Goal: Task Accomplishment & Management: Manage account settings

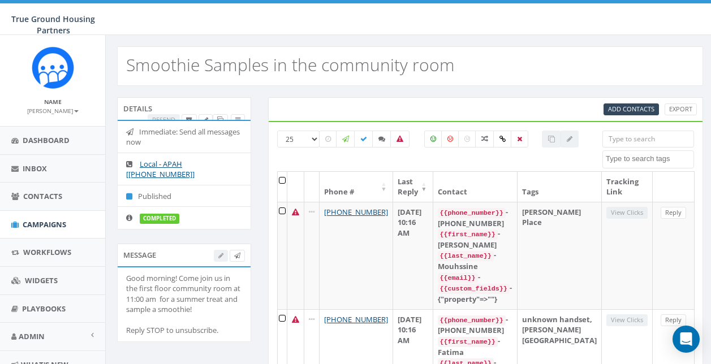
select select
click at [38, 227] on span "Campaigns" at bounding box center [45, 224] width 44 height 10
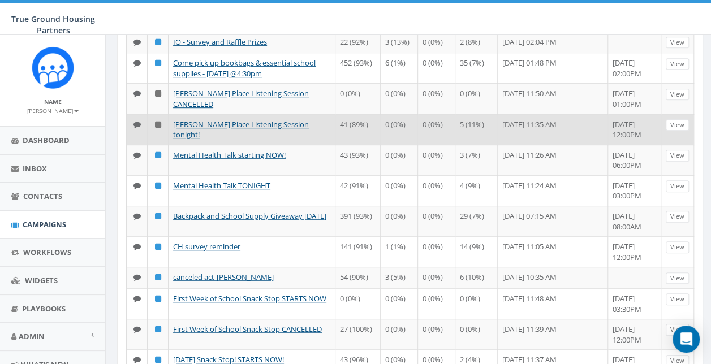
scroll to position [339, 0]
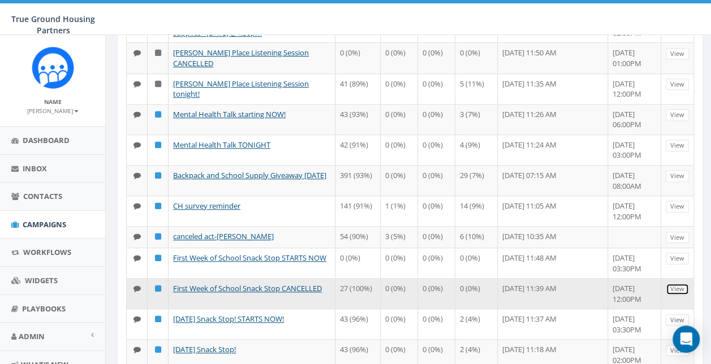
click at [683, 283] on link "View" at bounding box center [677, 289] width 23 height 12
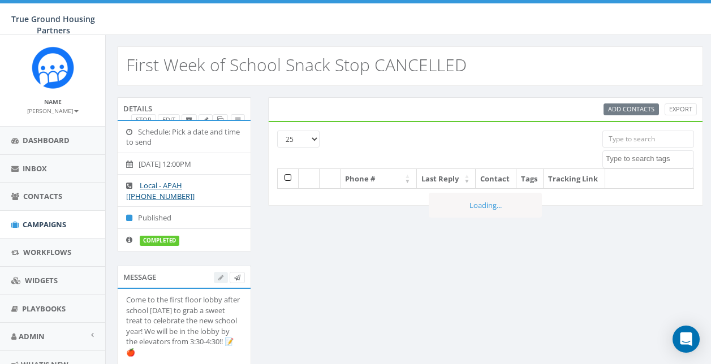
select select
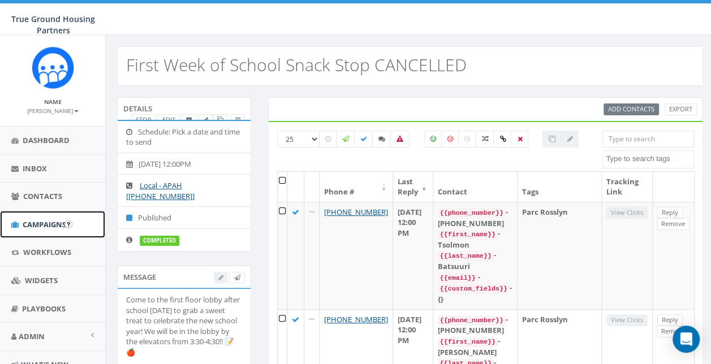
click at [53, 223] on span "Campaigns" at bounding box center [45, 224] width 44 height 10
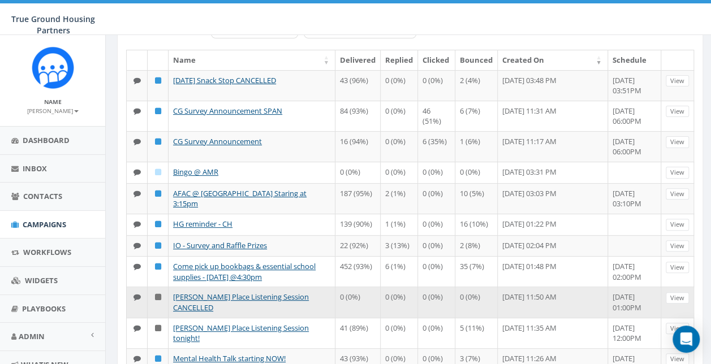
scroll to position [170, 0]
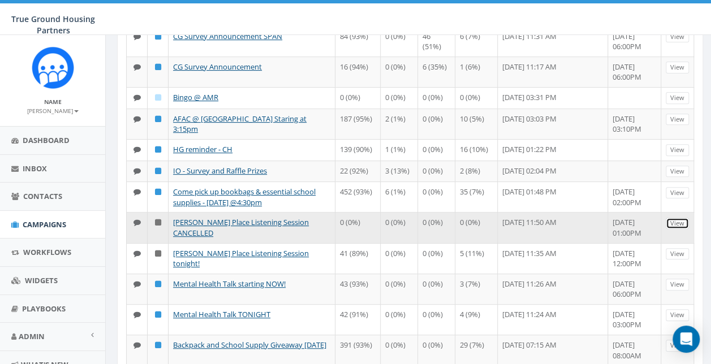
click at [678, 218] on link "View" at bounding box center [677, 224] width 23 height 12
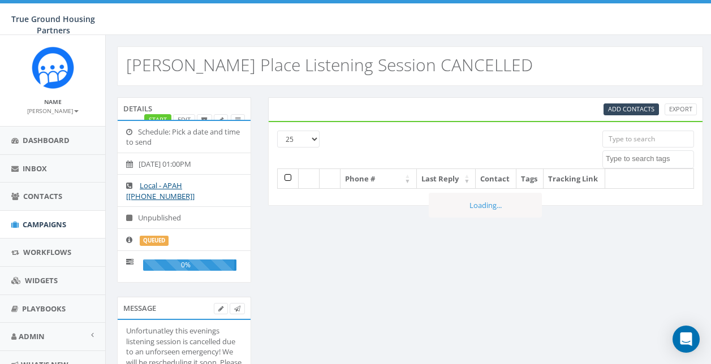
select select
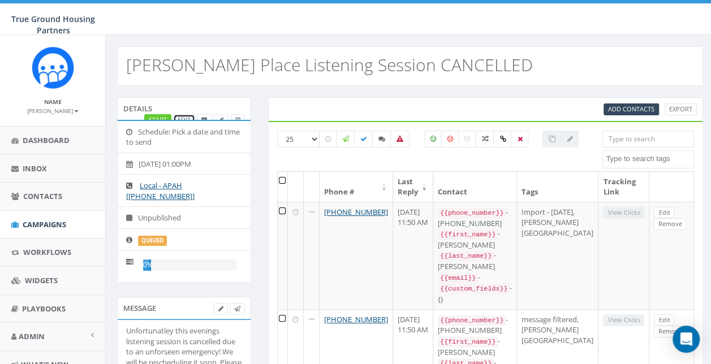
click at [187, 115] on link "Edit" at bounding box center [184, 120] width 22 height 12
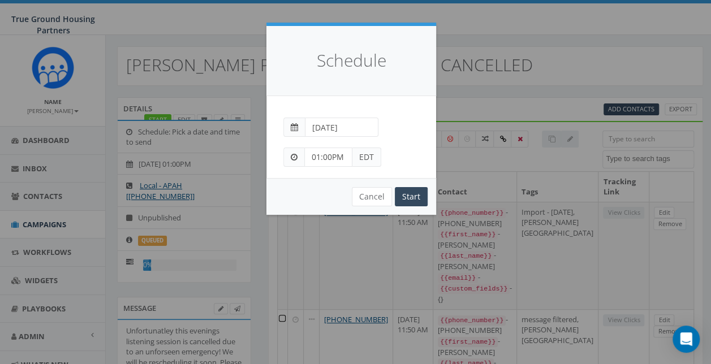
click at [505, 37] on div "Schedule Peer-to-Peer: Send each message manually Immediate: Send all messages …" at bounding box center [355, 182] width 711 height 364
click at [373, 198] on button "Cancel" at bounding box center [372, 196] width 40 height 19
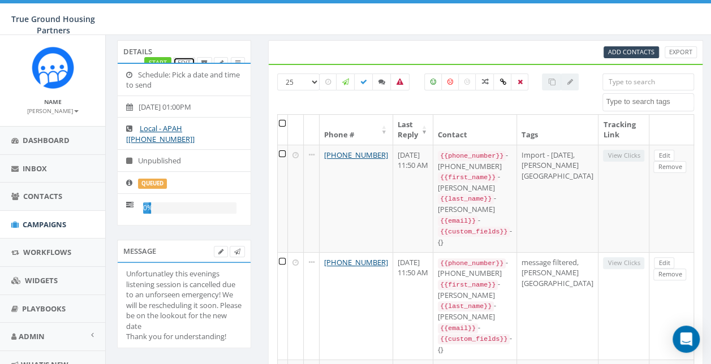
scroll to position [113, 0]
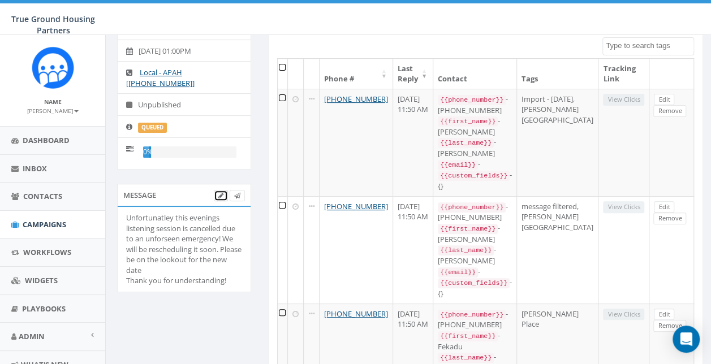
click at [222, 194] on icon at bounding box center [220, 196] width 5 height 6
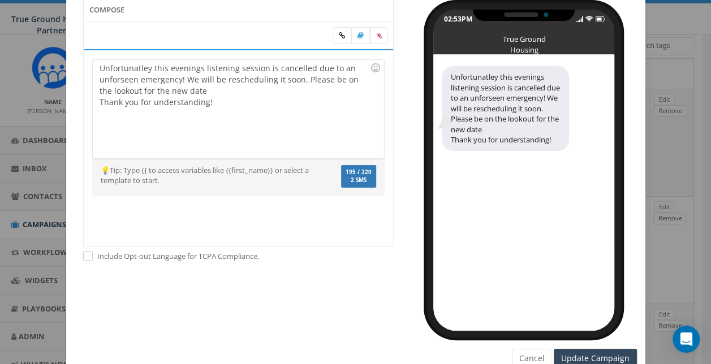
scroll to position [71, 0]
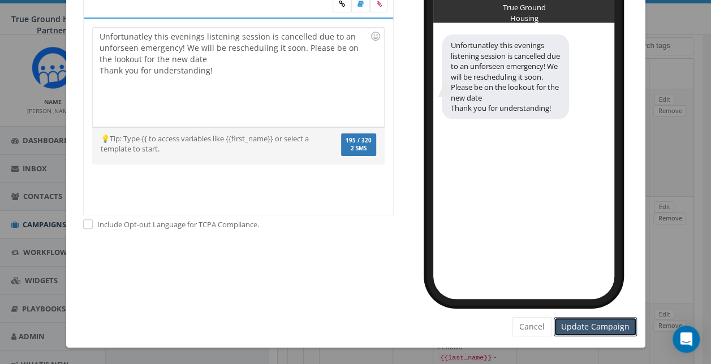
click at [609, 326] on input "Update Campaign" at bounding box center [595, 326] width 83 height 19
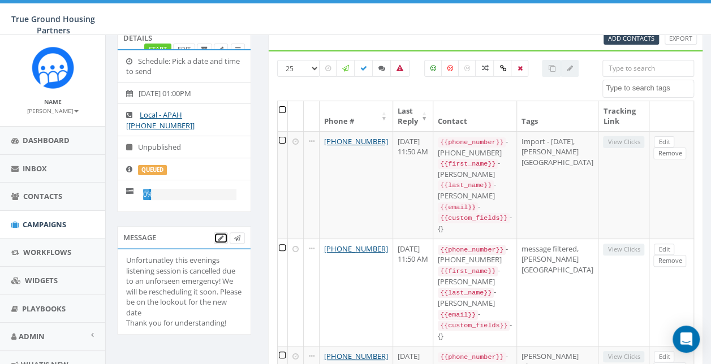
scroll to position [0, 0]
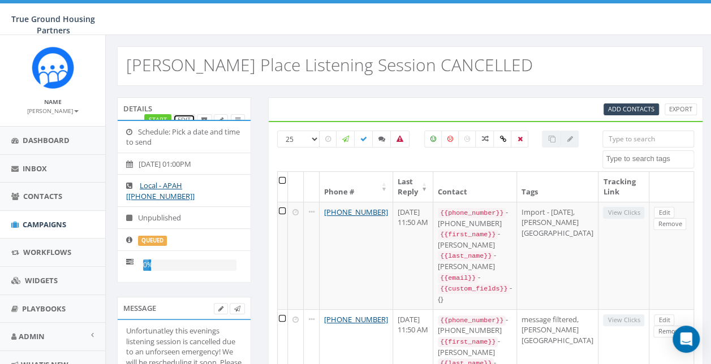
click at [187, 117] on link "Edit" at bounding box center [184, 120] width 22 height 12
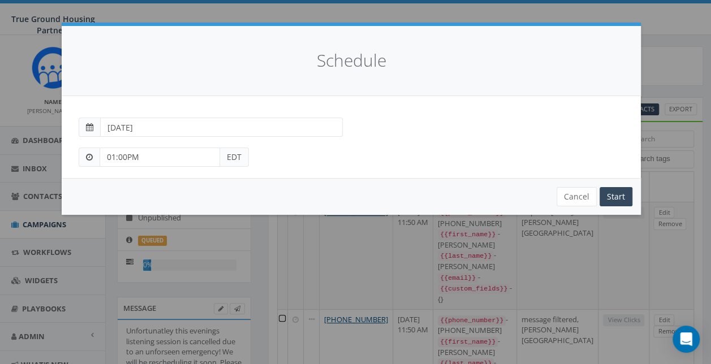
click at [93, 129] on span at bounding box center [89, 127] width 21 height 19
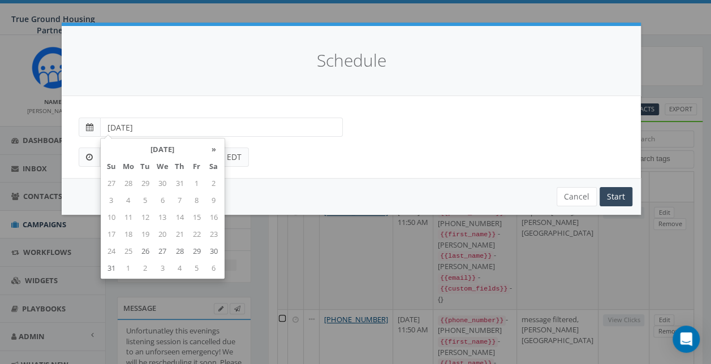
click at [100, 129] on input "2025-08-20" at bounding box center [221, 127] width 243 height 19
click at [147, 254] on td "26" at bounding box center [145, 251] width 17 height 17
type input "2025-08-26"
click at [147, 250] on td "26" at bounding box center [145, 251] width 17 height 17
click at [288, 166] on div "01:00PM EDT" at bounding box center [351, 152] width 562 height 30
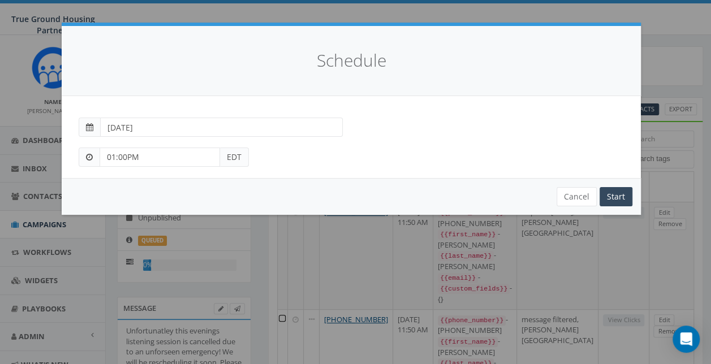
click at [240, 157] on span "EDT" at bounding box center [234, 157] width 29 height 19
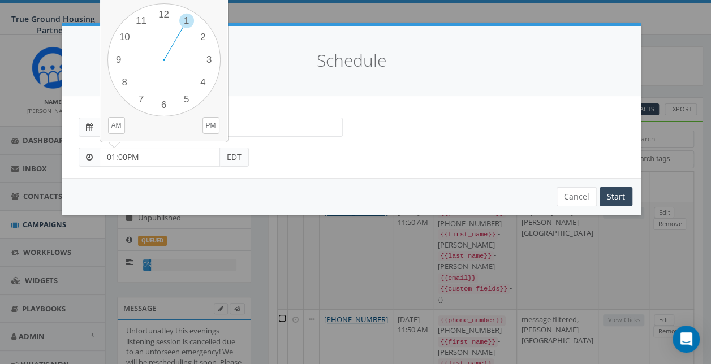
click at [102, 157] on input "01:00PM" at bounding box center [160, 157] width 120 height 19
click at [157, 157] on input "01:00PM" at bounding box center [160, 157] width 120 height 19
type input "0"
type input "3:00 PM"
click at [303, 190] on div "Cancel Start" at bounding box center [351, 196] width 579 height 37
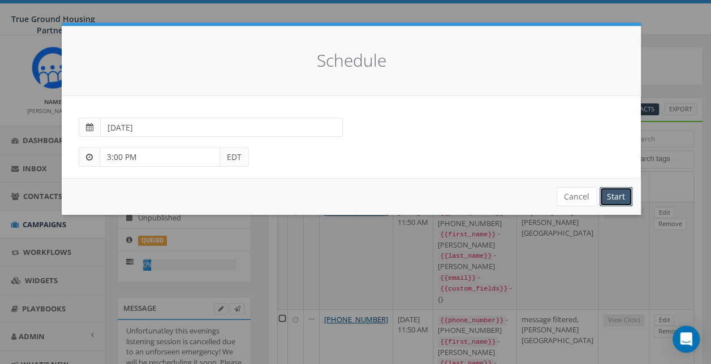
click at [609, 191] on input "Start" at bounding box center [615, 196] width 33 height 19
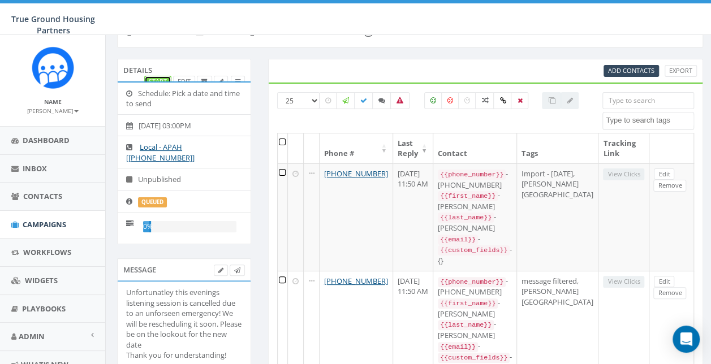
scroll to position [57, 0]
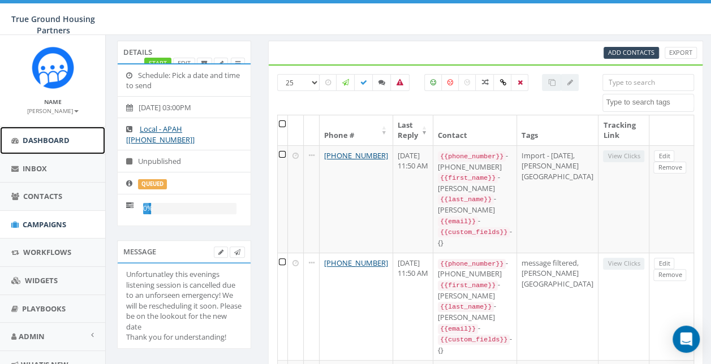
click at [17, 144] on icon at bounding box center [14, 140] width 7 height 7
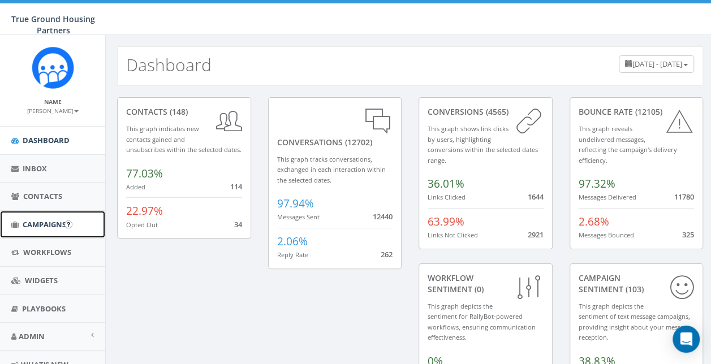
click at [38, 218] on link "Campaigns" at bounding box center [52, 225] width 105 height 28
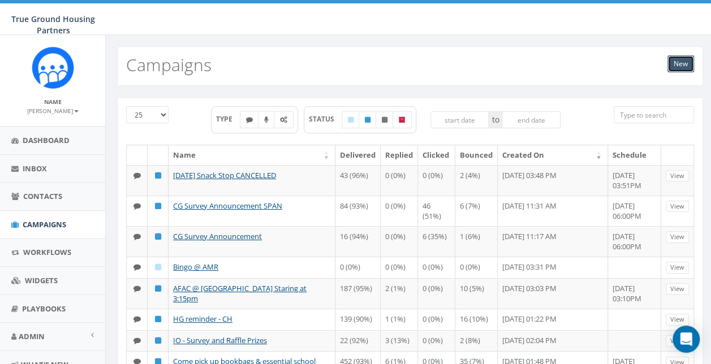
click at [676, 66] on link "New" at bounding box center [680, 63] width 27 height 17
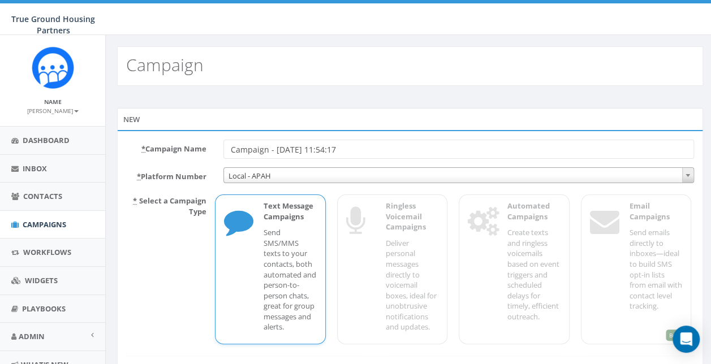
drag, startPoint x: 386, startPoint y: 148, endPoint x: 172, endPoint y: 150, distance: 213.8
click at [172, 150] on div "* Campaign Name Campaign - [DATE] 11:54:17" at bounding box center [410, 149] width 585 height 19
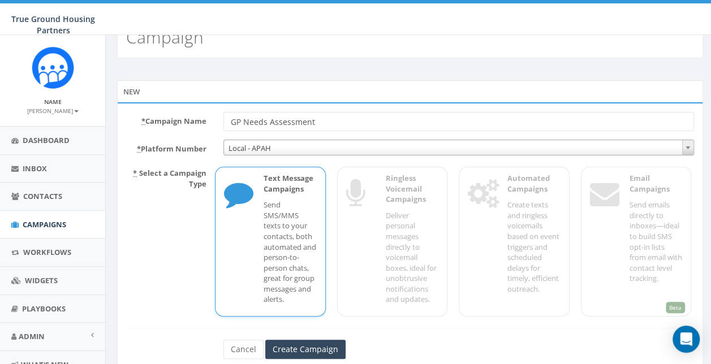
scroll to position [64, 0]
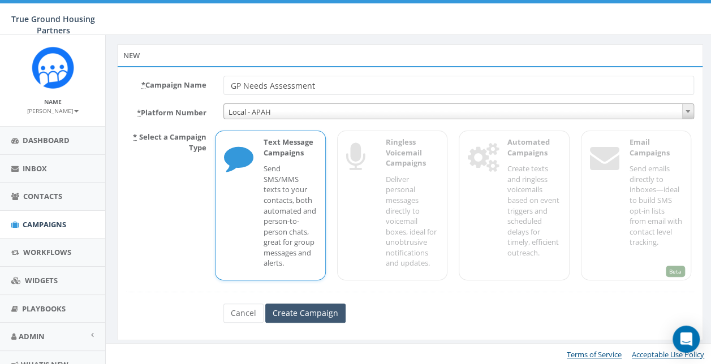
type input "GP Needs Assessment"
click at [324, 312] on input "Create Campaign" at bounding box center [305, 313] width 80 height 19
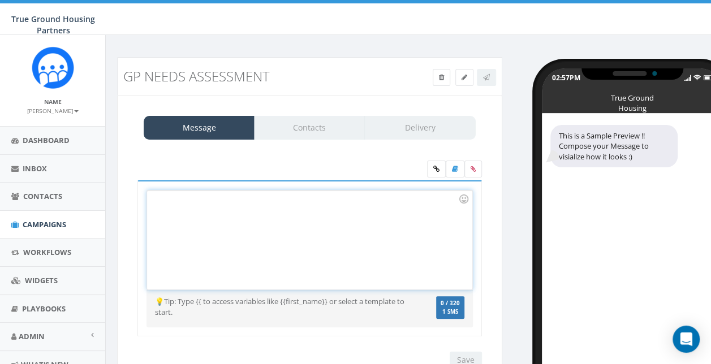
click at [236, 230] on div at bounding box center [309, 240] width 325 height 99
drag, startPoint x: 213, startPoint y: 190, endPoint x: 191, endPoint y: 222, distance: 38.3
click at [213, 191] on div at bounding box center [309, 240] width 325 height 99
drag, startPoint x: 191, startPoint y: 222, endPoint x: 198, endPoint y: 222, distance: 6.8
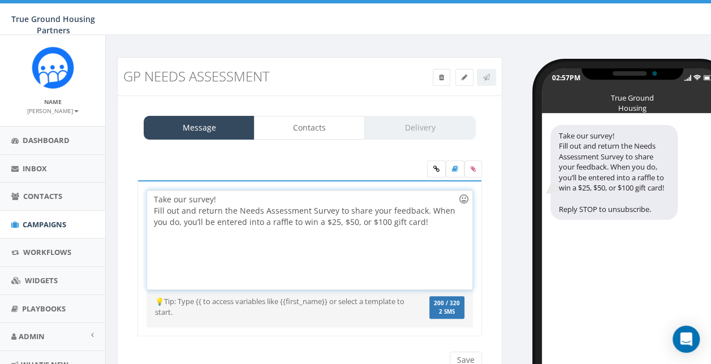
click at [464, 199] on div at bounding box center [463, 198] width 19 height 19
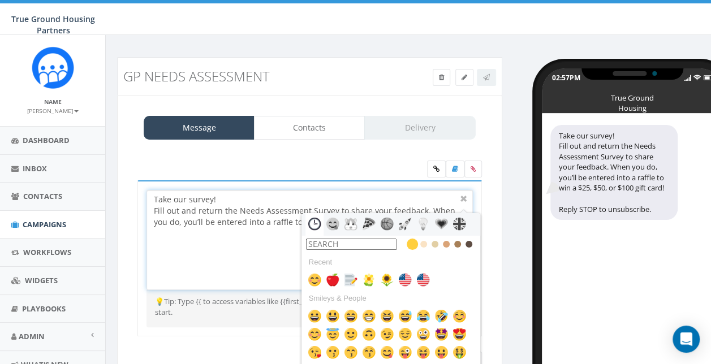
click at [364, 241] on input "text" at bounding box center [351, 244] width 90 height 11
click at [347, 277] on img at bounding box center [351, 280] width 14 height 14
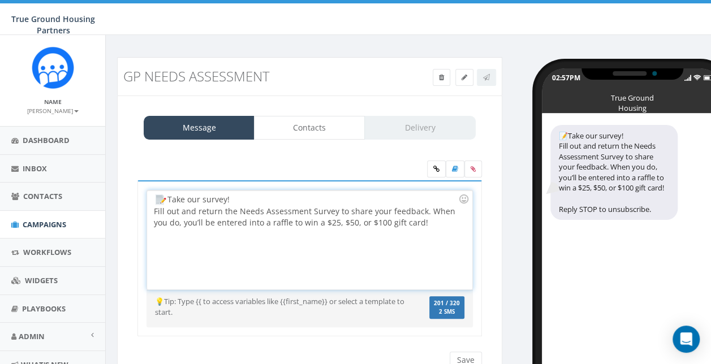
click at [450, 223] on div "Take our survey! Fill out and return the Needs Assessment Survey to share your …" at bounding box center [309, 240] width 325 height 99
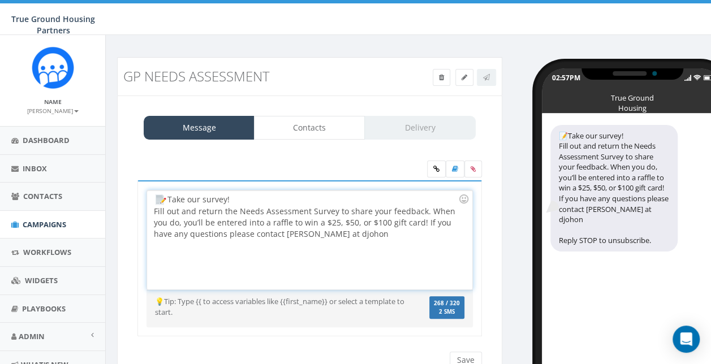
drag, startPoint x: 422, startPoint y: 223, endPoint x: 460, endPoint y: 234, distance: 39.5
click at [460, 234] on div "Take our survey! Fill out and return the Needs Assessment Survey to share your …" at bounding box center [309, 240] width 325 height 99
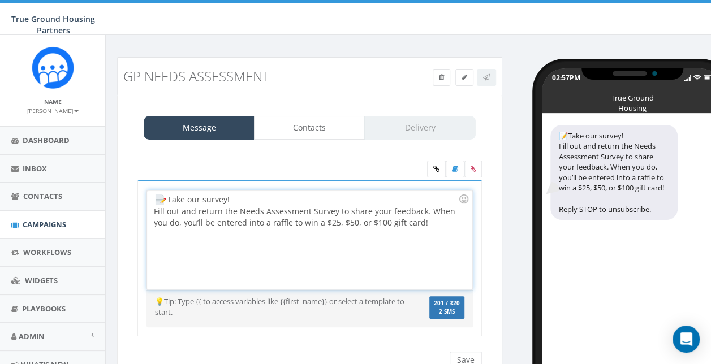
drag, startPoint x: 444, startPoint y: 230, endPoint x: 166, endPoint y: 231, distance: 278.2
click at [147, 213] on div "Take our survey! Fill out and return the Needs Assessment Survey to share your …" at bounding box center [309, 240] width 325 height 99
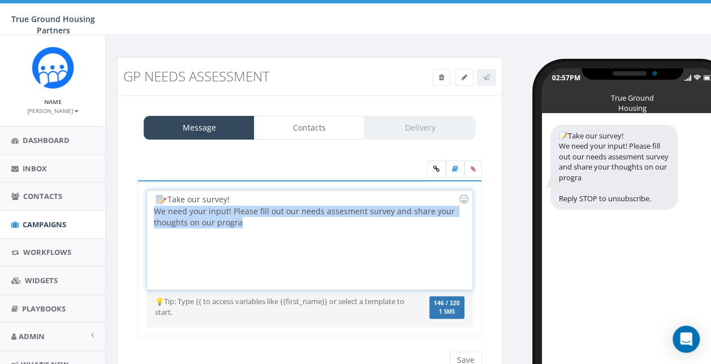
drag, startPoint x: 257, startPoint y: 211, endPoint x: 149, endPoint y: 211, distance: 107.4
click at [149, 211] on div "Take our survey! We need your input! Please fill out our needs assesment survey…" at bounding box center [309, 240] width 325 height 99
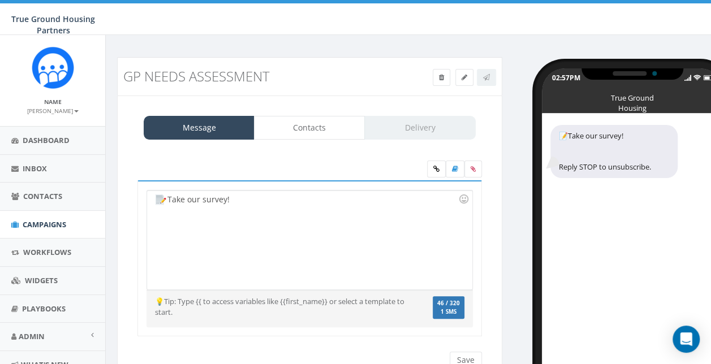
click at [247, 202] on div "Take our survey!" at bounding box center [309, 240] width 325 height 99
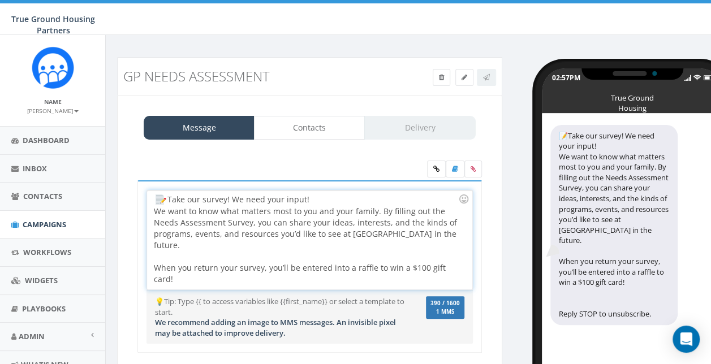
click at [373, 207] on div "We want to know what matters most to you and your family. By filling out the Ne…" at bounding box center [306, 245] width 304 height 79
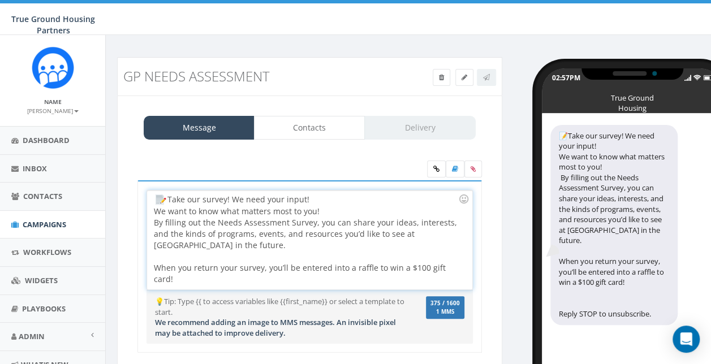
click at [258, 243] on div "By filling out the Needs Assessment Survey, you can share your ideas, interests…" at bounding box center [306, 251] width 304 height 68
drag, startPoint x: 453, startPoint y: 219, endPoint x: 411, endPoint y: 216, distance: 42.5
click at [411, 217] on div "By filling out the Needs Assessment Survey, you can share your ideas, interests…" at bounding box center [306, 251] width 304 height 68
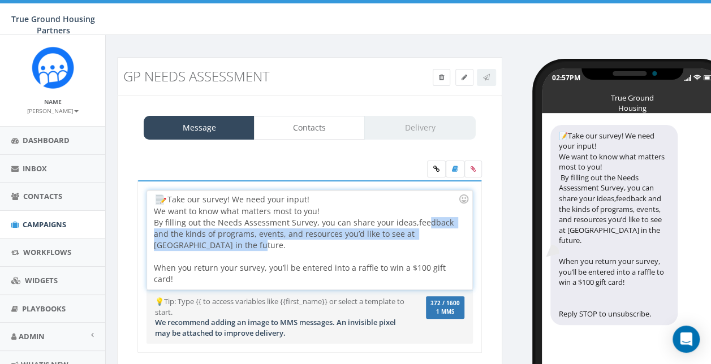
drag, startPoint x: 380, startPoint y: 241, endPoint x: 417, endPoint y: 224, distance: 40.5
click at [417, 224] on div "By filling out the Needs Assessment Survey, you can share your ideas,feedback a…" at bounding box center [306, 251] width 304 height 68
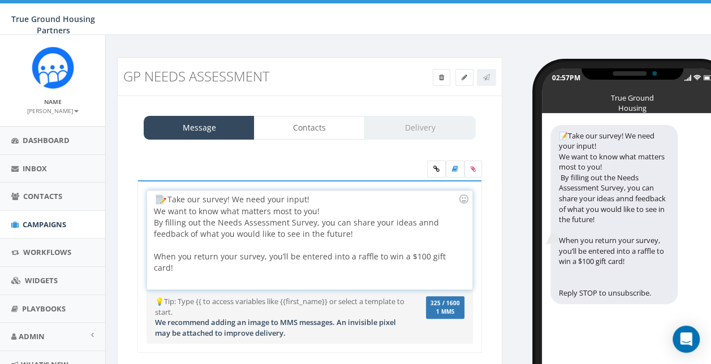
click at [437, 222] on div "By filling out the Needs Assessment Survey, you can share your ideas annd feedb…" at bounding box center [306, 245] width 304 height 57
